Goal: Task Accomplishment & Management: Manage account settings

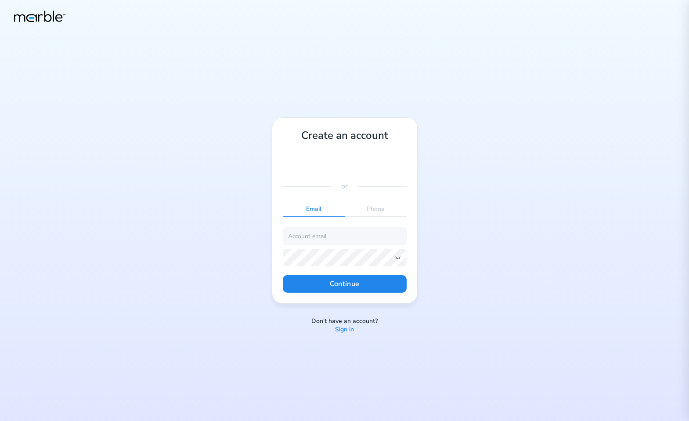
click at [421, 115] on div "Create an account or Email Phone Continue Don’t have an account? Sign in" at bounding box center [344, 210] width 689 height 421
click at [434, 123] on div "Create an account or Email Phone Continue Don’t have an account? Sign in" at bounding box center [344, 210] width 689 height 421
click at [487, 188] on div "Create an account or Email Phone Continue Don’t have an account? Sign in" at bounding box center [344, 210] width 689 height 421
click at [504, 253] on div "Create an account or Email Phone Continue Don’t have an account? Sign in" at bounding box center [344, 210] width 689 height 421
drag, startPoint x: 536, startPoint y: 210, endPoint x: 493, endPoint y: 123, distance: 97.4
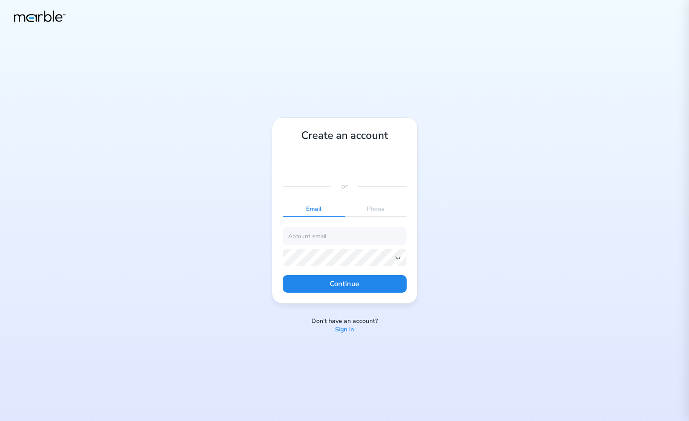
click at [536, 210] on div "Create an account or Email Phone Continue Don’t have an account? Sign in" at bounding box center [344, 210] width 689 height 421
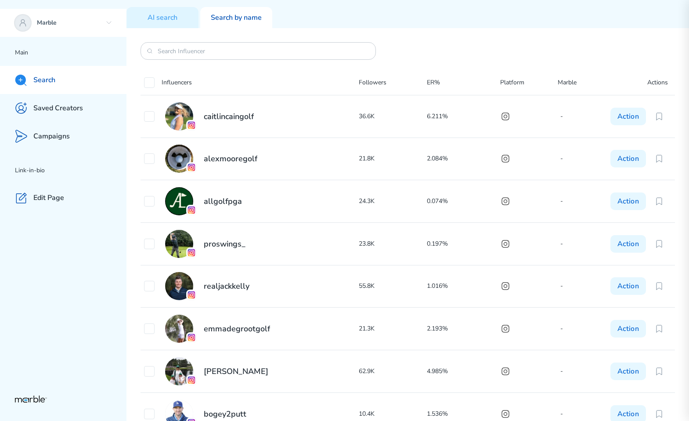
click at [105, 22] on icon at bounding box center [108, 22] width 7 height 7
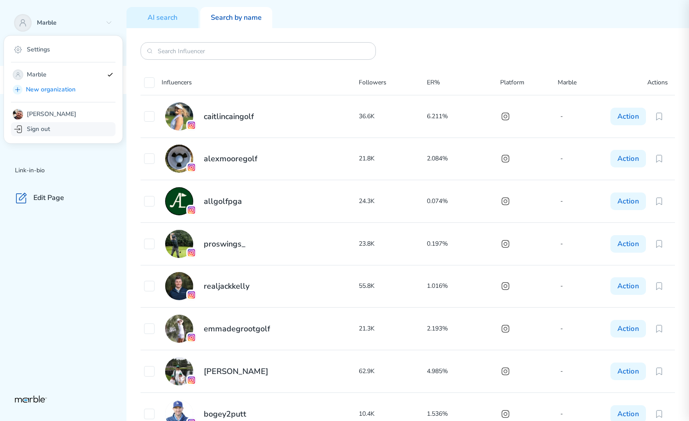
click at [62, 128] on div "Sign out" at bounding box center [63, 129] width 105 height 14
